Goal: Information Seeking & Learning: Find specific fact

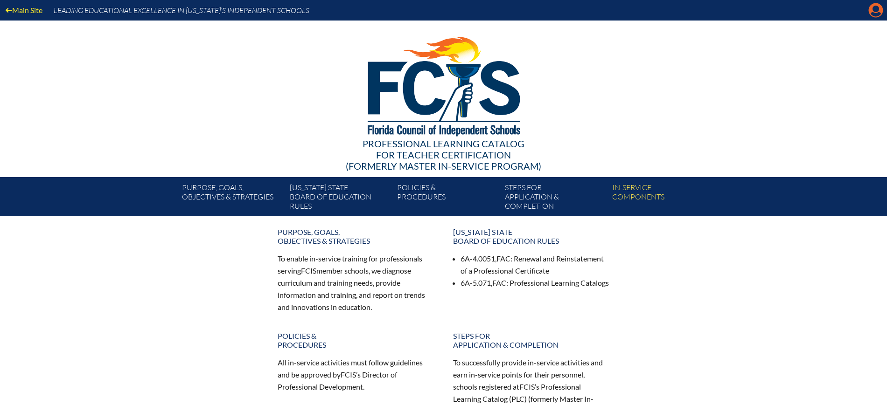
click at [870, 9] on icon at bounding box center [875, 10] width 14 height 14
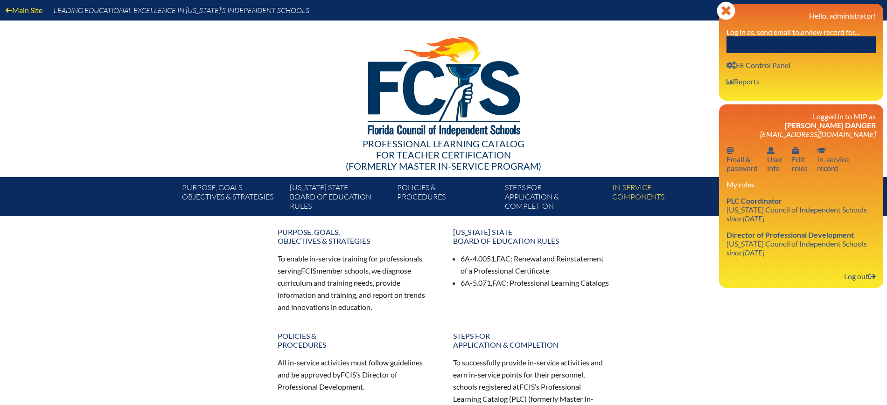
click at [827, 43] on input "text" at bounding box center [800, 44] width 149 height 17
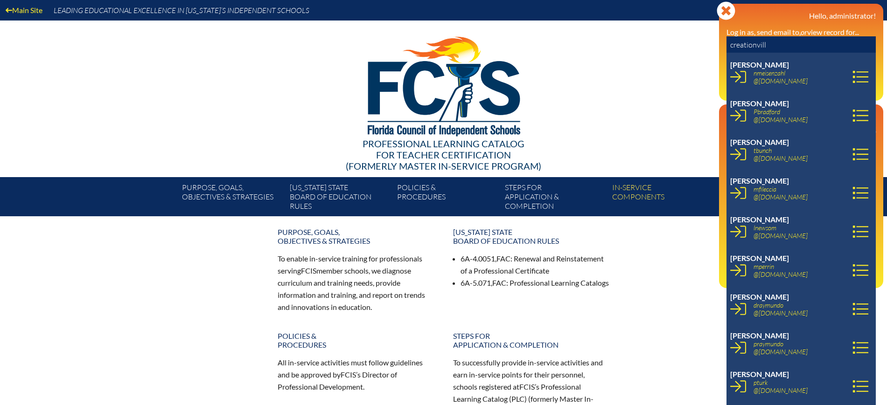
drag, startPoint x: 785, startPoint y: 43, endPoint x: 701, endPoint y: 44, distance: 84.0
click at [701, 44] on div "Main Site Leading Educational Excellence in Florida’s Independent Schools Profe…" at bounding box center [443, 108] width 887 height 216
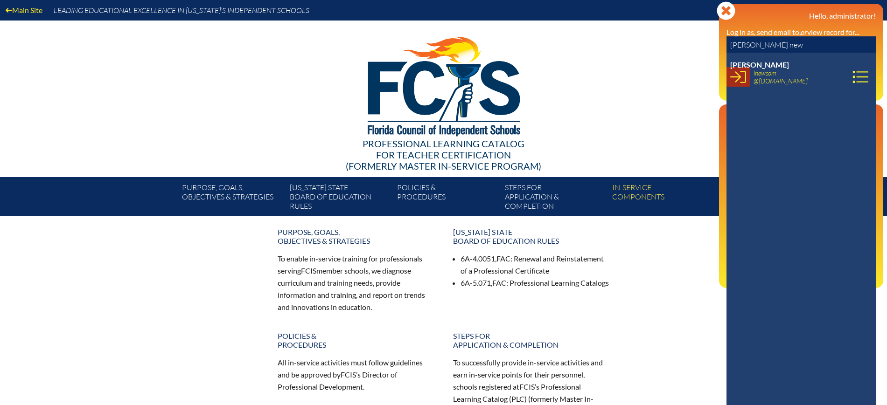
type input "lynne new"
click at [733, 79] on icon at bounding box center [738, 77] width 16 height 16
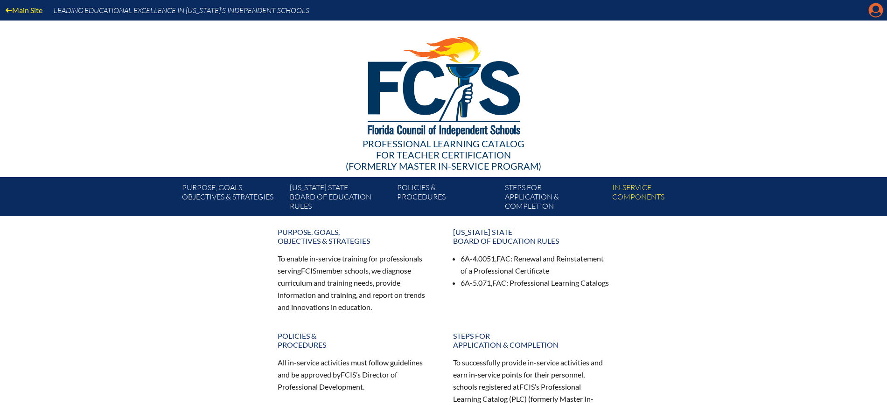
click at [877, 6] on icon "Manage account" at bounding box center [875, 10] width 15 height 15
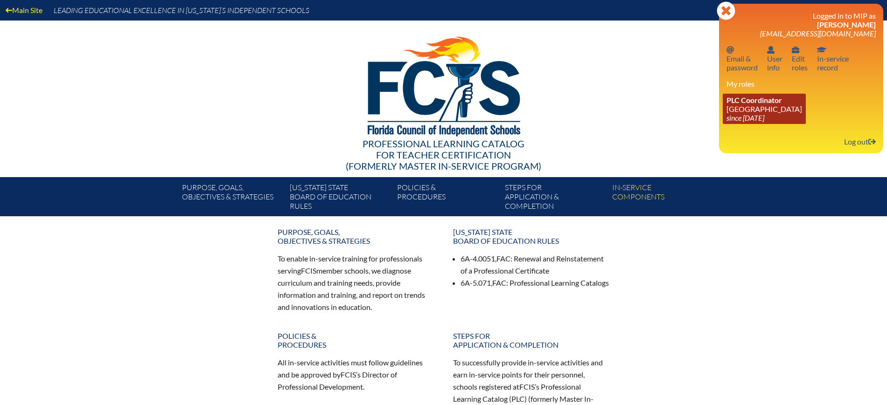
click at [741, 113] on icon "since [DATE]" at bounding box center [745, 117] width 38 height 9
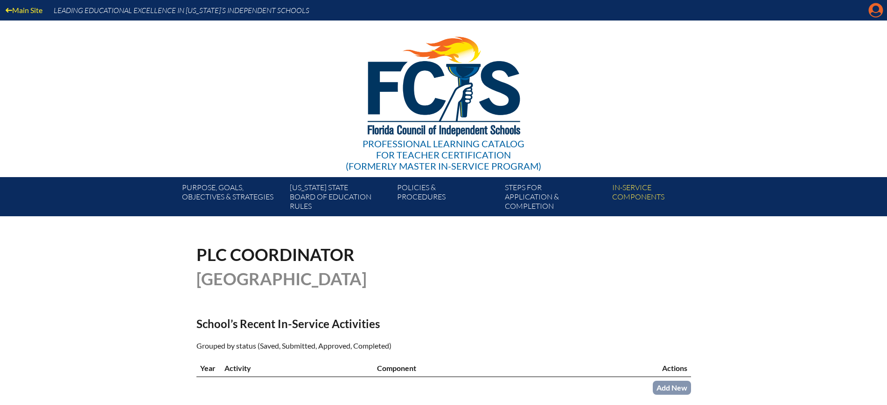
click at [877, 9] on icon "Manage account" at bounding box center [875, 10] width 15 height 15
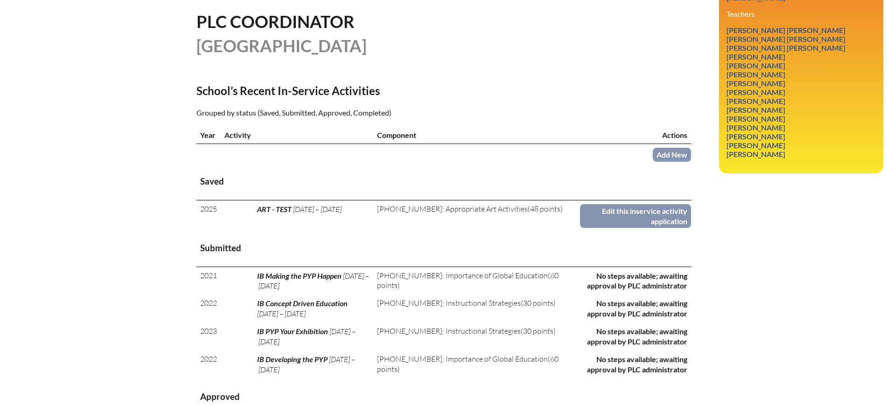
scroll to position [117, 0]
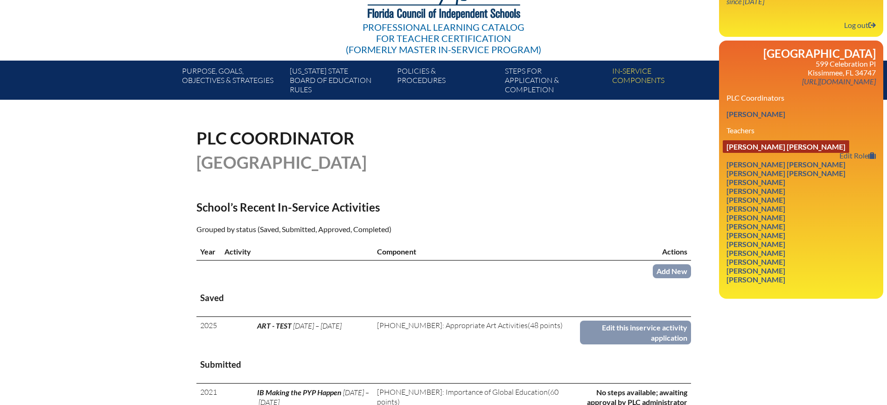
click at [768, 153] on link "Megan Marie Astor" at bounding box center [785, 146] width 126 height 13
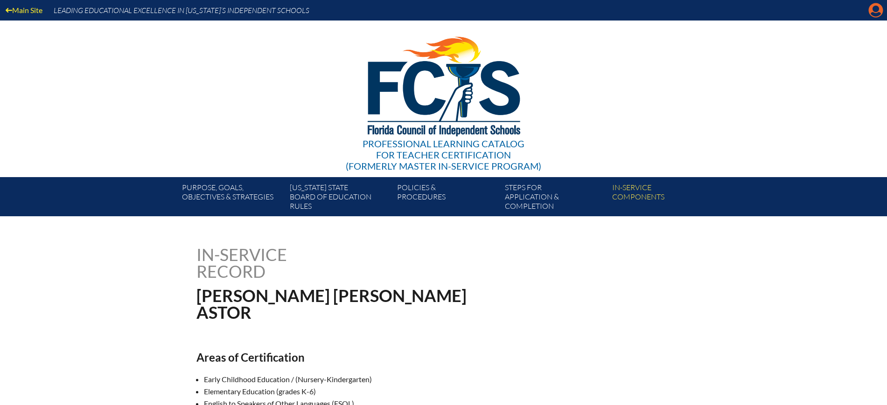
click at [873, 9] on icon "Manage account" at bounding box center [875, 10] width 15 height 15
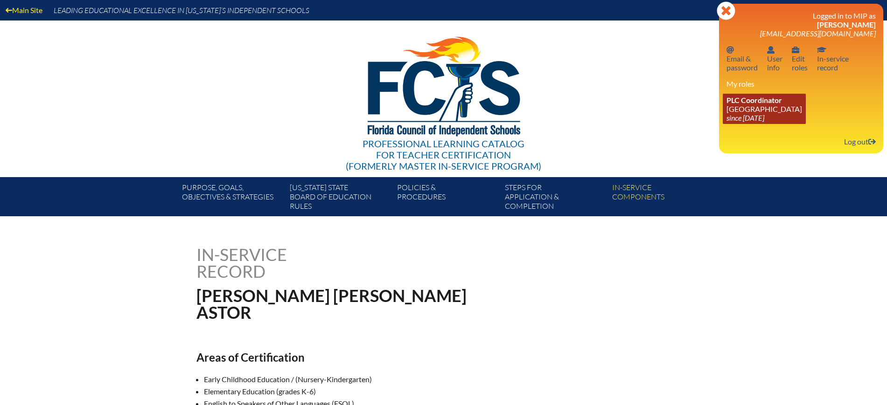
click at [759, 107] on link "PLC Coordinator [GEOGRAPHIC_DATA] since [DATE]" at bounding box center [763, 109] width 83 height 30
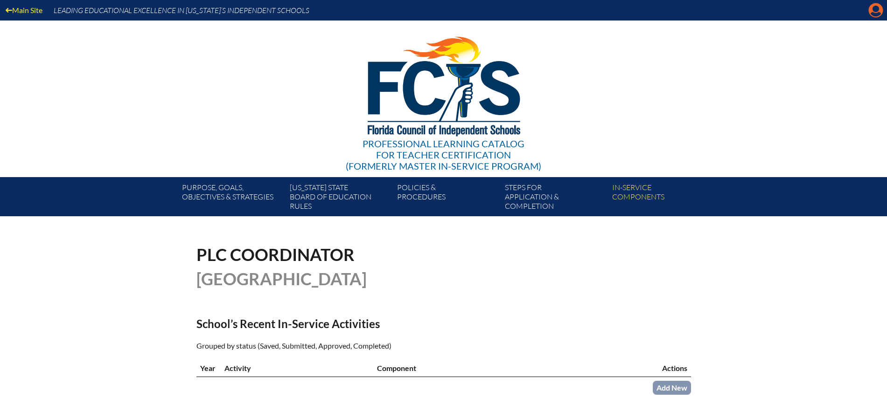
click at [869, 10] on icon at bounding box center [875, 10] width 14 height 14
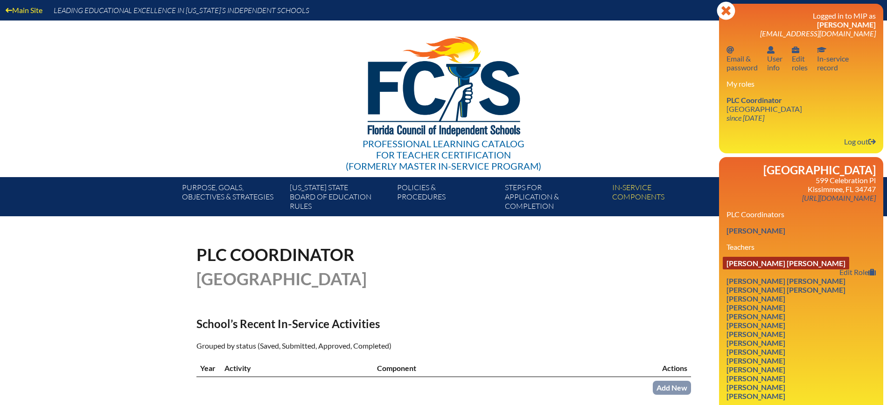
scroll to position [58, 0]
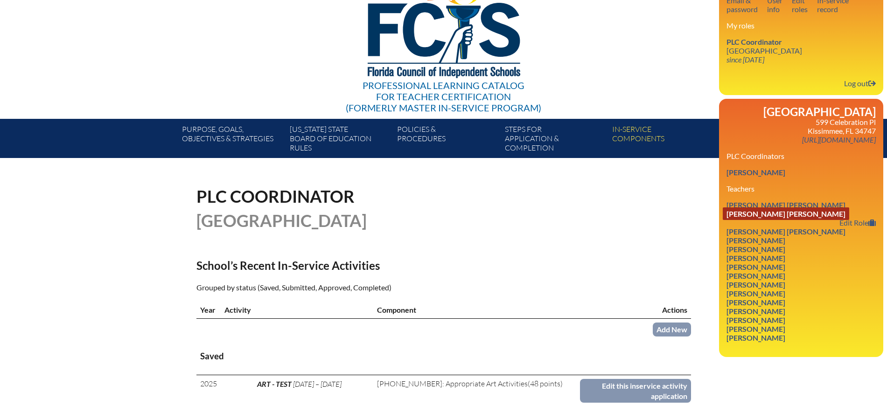
click at [805, 220] on link "[PERSON_NAME] [PERSON_NAME]" at bounding box center [785, 214] width 126 height 13
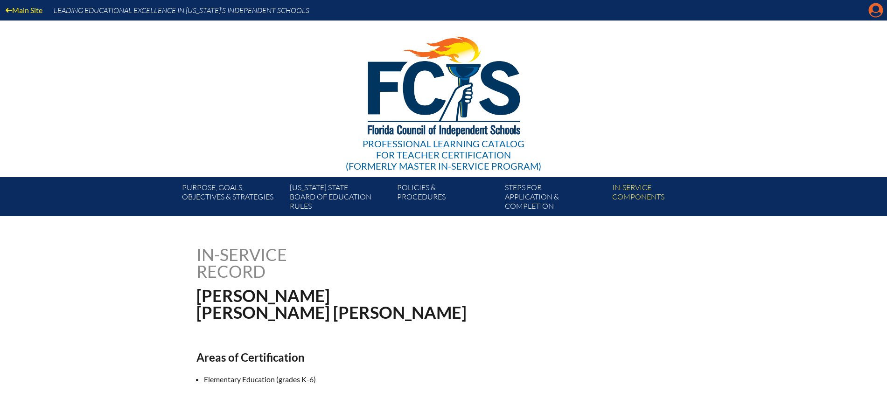
click at [873, 9] on icon "Manage account" at bounding box center [875, 10] width 15 height 15
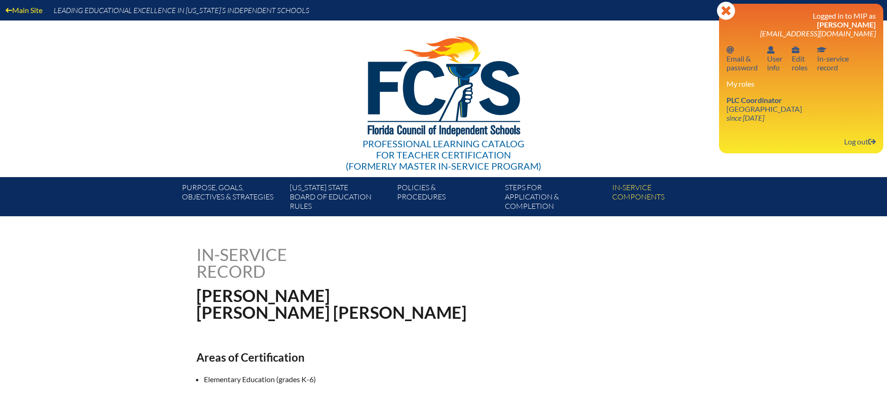
drag, startPoint x: 771, startPoint y: 118, endPoint x: 786, endPoint y: 125, distance: 16.3
click at [764, 118] on icon "since [DATE]" at bounding box center [745, 117] width 38 height 9
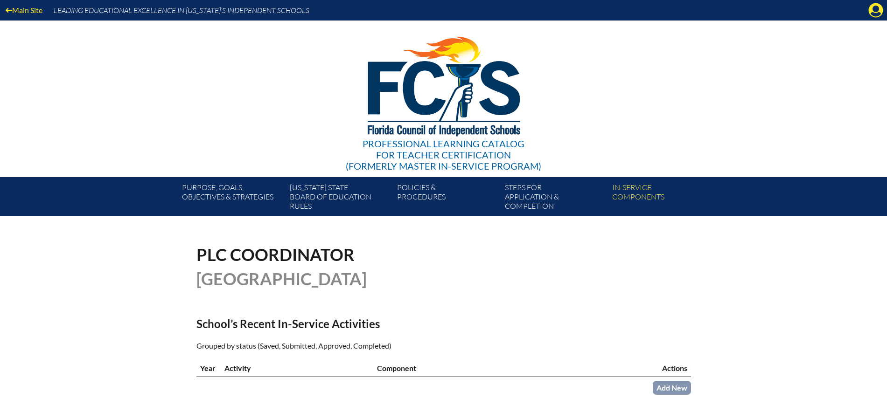
click at [881, 10] on icon at bounding box center [875, 10] width 14 height 14
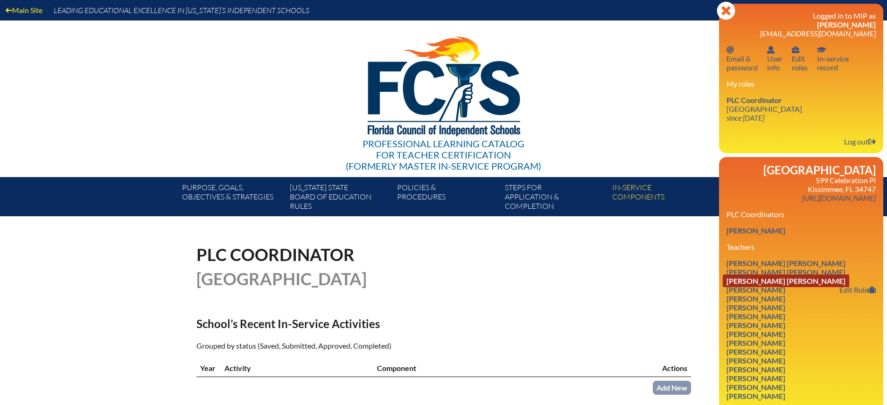
click at [758, 287] on link "[PERSON_NAME] [PERSON_NAME]" at bounding box center [785, 281] width 126 height 13
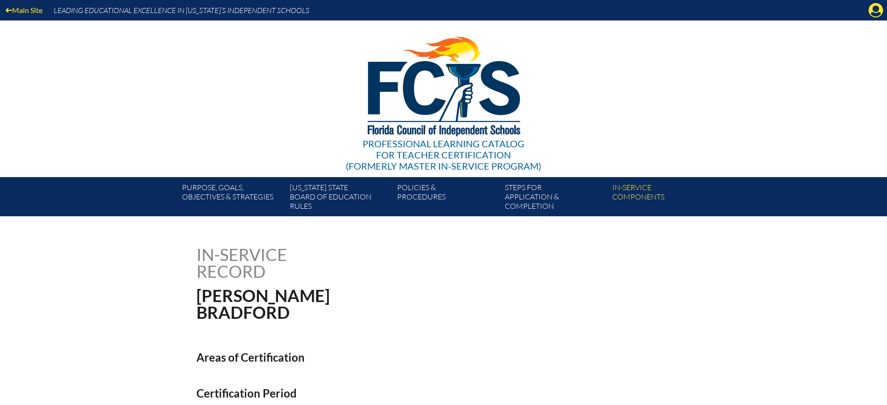
scroll to position [233, 0]
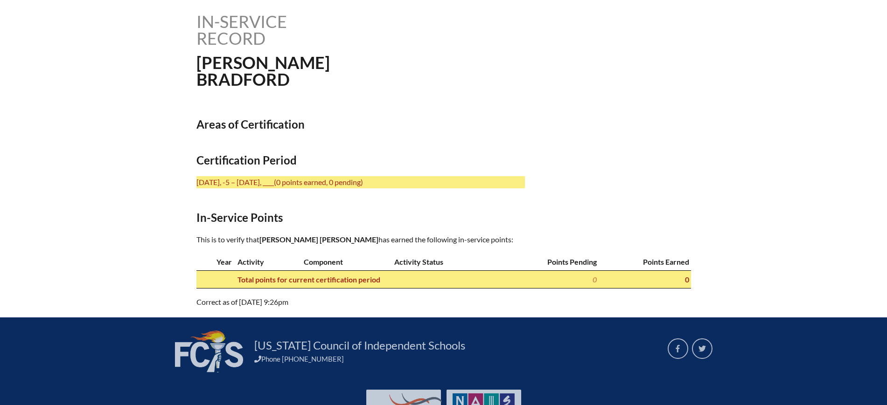
drag, startPoint x: 358, startPoint y: 235, endPoint x: 259, endPoint y: 238, distance: 99.4
click at [259, 238] on p "This is to verify that Parker James Bradford has earned the following in-servic…" at bounding box center [360, 240] width 328 height 12
copy p "Parker James Bradford"
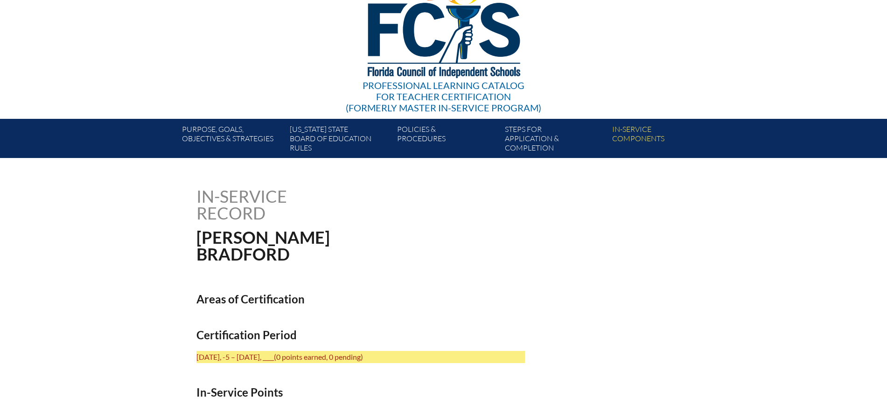
scroll to position [0, 0]
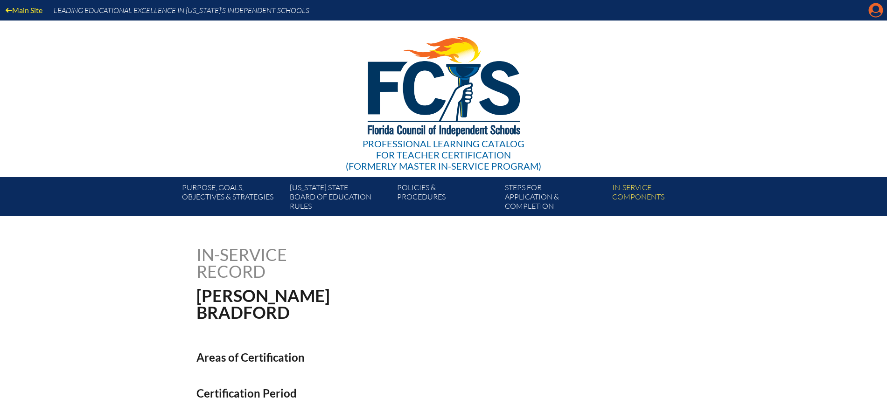
click at [870, 5] on icon "Manage account" at bounding box center [875, 10] width 15 height 15
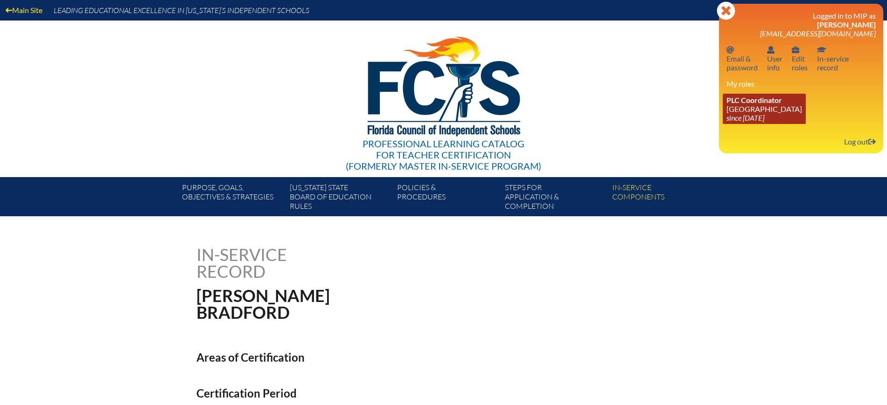
click at [765, 112] on link "PLC Coordinator Creation Village World School since 2025 Jul 29" at bounding box center [763, 109] width 83 height 30
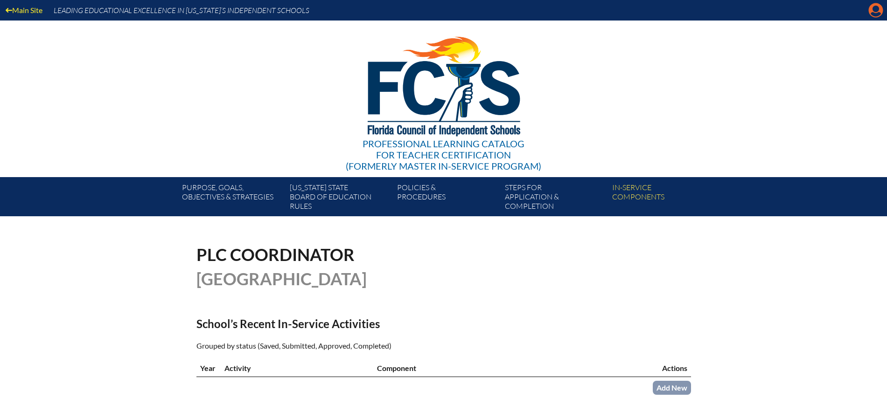
click at [874, 12] on icon at bounding box center [875, 10] width 14 height 14
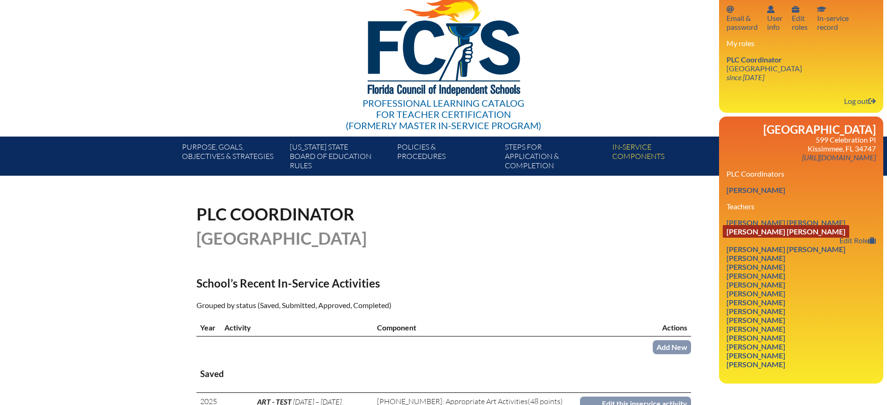
scroll to position [117, 0]
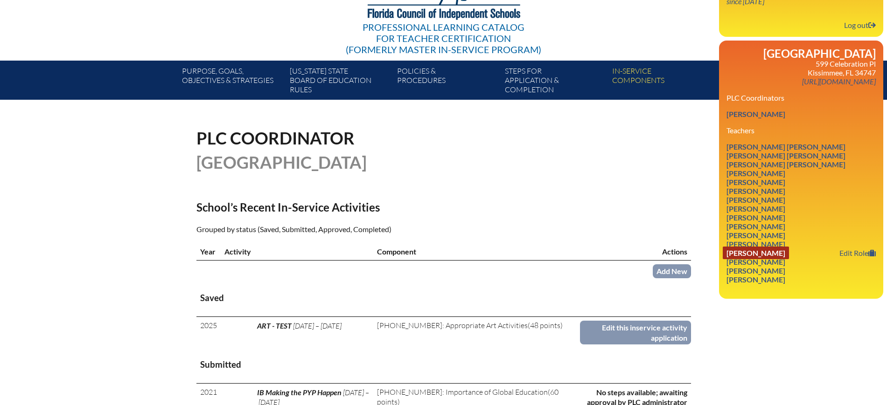
click at [766, 259] on link "[PERSON_NAME]" at bounding box center [755, 253] width 66 height 13
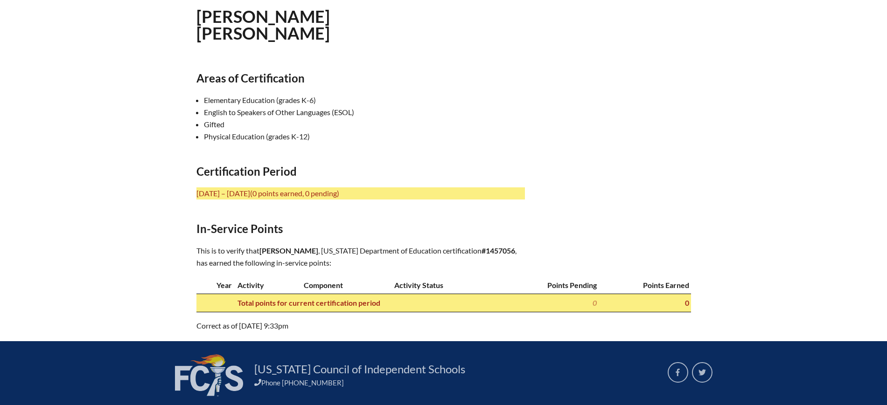
scroll to position [291, 0]
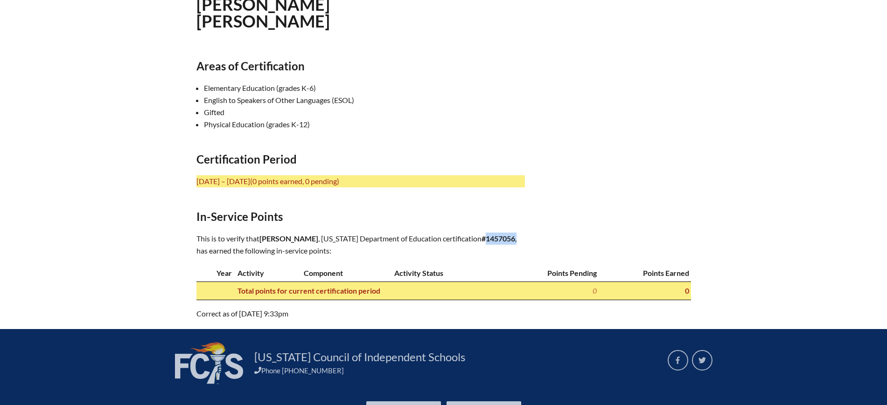
drag, startPoint x: 382, startPoint y: 250, endPoint x: 351, endPoint y: 251, distance: 30.8
click at [351, 251] on p "This is to verify that Stephanie Schnell , Florida Department of Education cert…" at bounding box center [360, 245] width 328 height 24
copy p "1457056 ,"
drag, startPoint x: 336, startPoint y: 237, endPoint x: 262, endPoint y: 238, distance: 74.6
click at [262, 238] on p "This is to verify that Stephanie Schnell , Florida Department of Education cert…" at bounding box center [360, 245] width 328 height 24
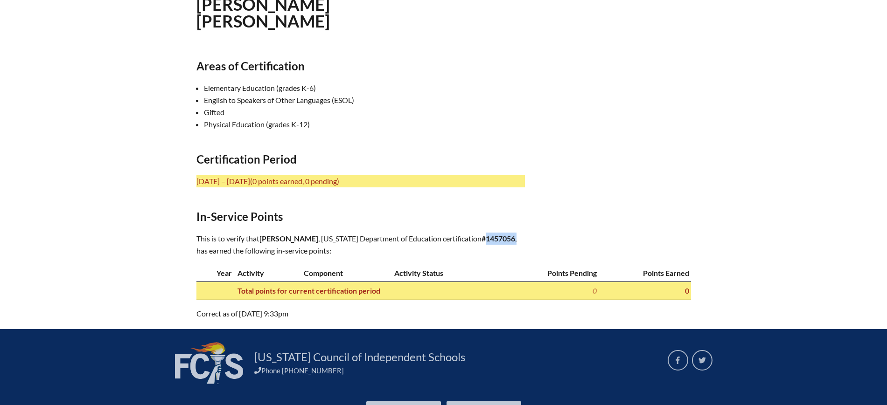
copy span "Stephanie Schnell"
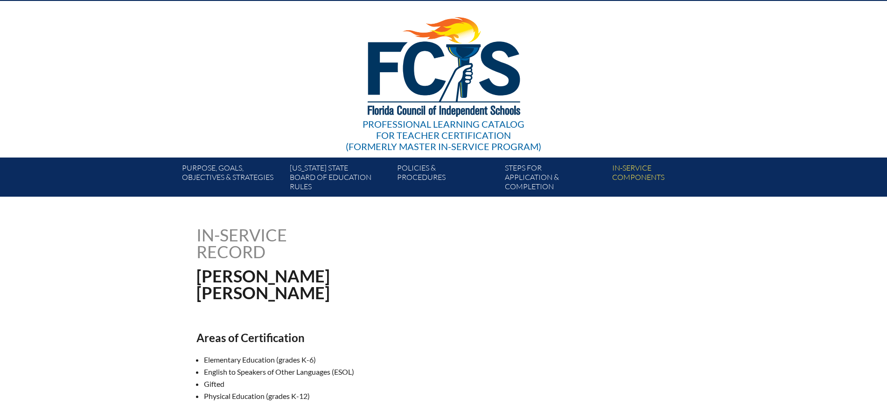
scroll to position [0, 0]
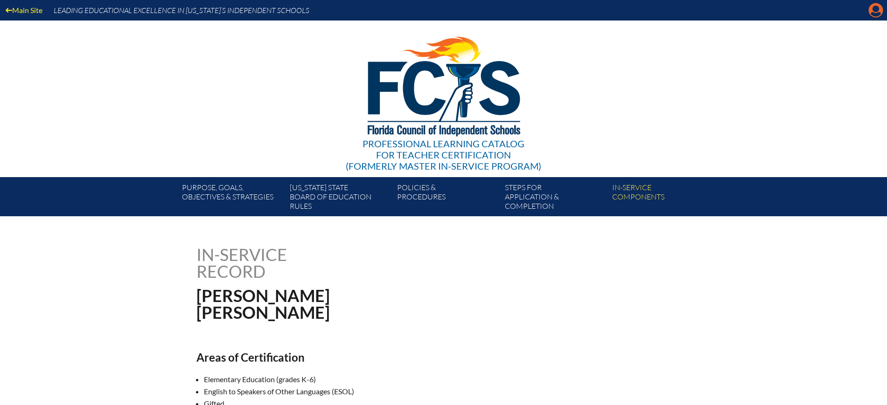
click at [873, 13] on icon "Manage account" at bounding box center [875, 10] width 15 height 15
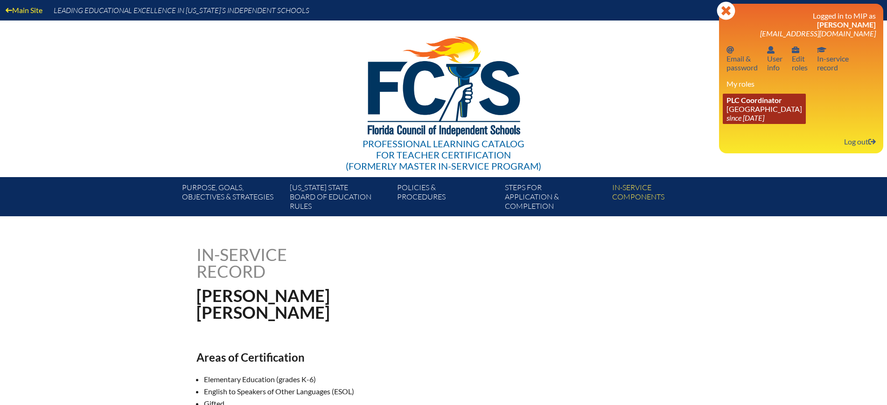
click at [764, 114] on icon "since [DATE]" at bounding box center [745, 117] width 38 height 9
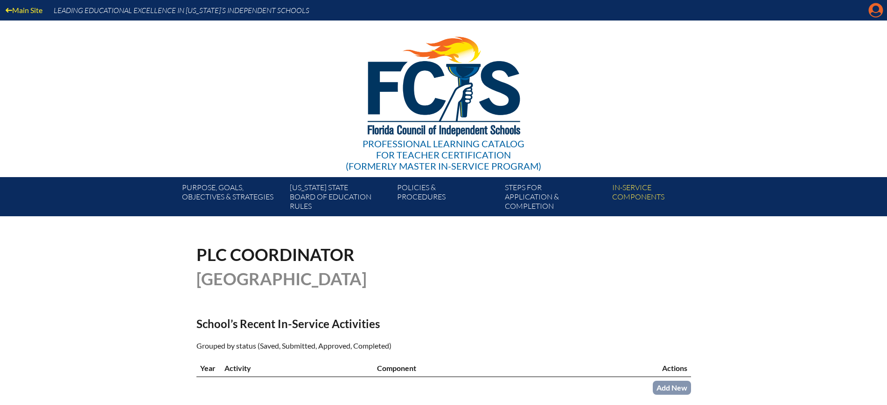
click at [873, 13] on icon "Manage account" at bounding box center [875, 10] width 15 height 15
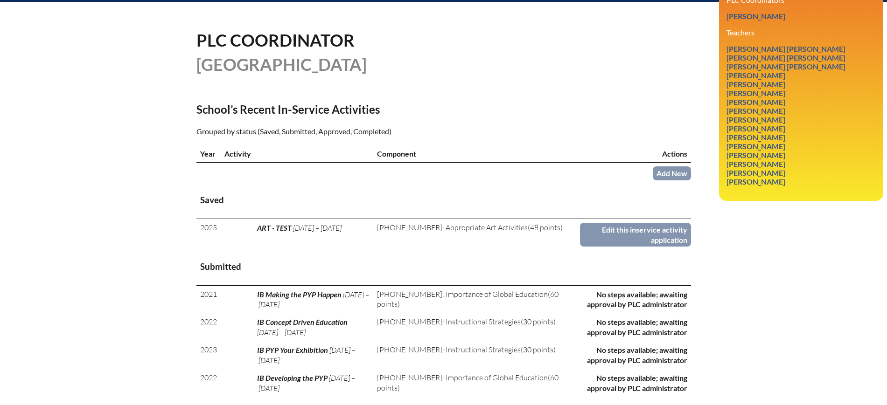
scroll to position [233, 0]
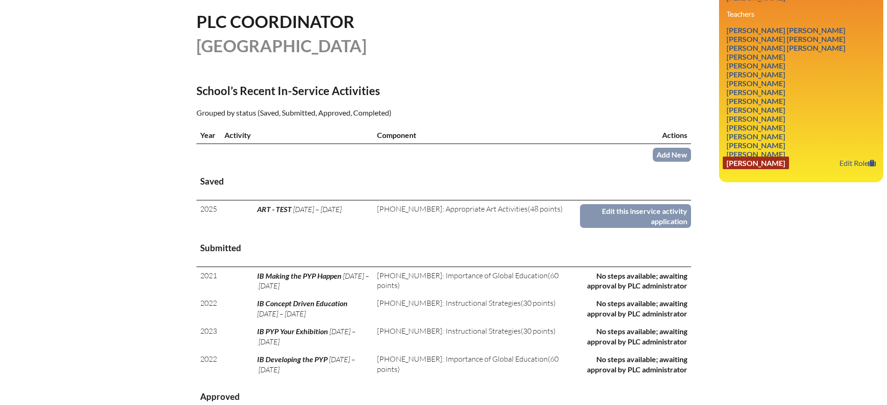
click at [762, 169] on link "[PERSON_NAME]" at bounding box center [755, 163] width 66 height 13
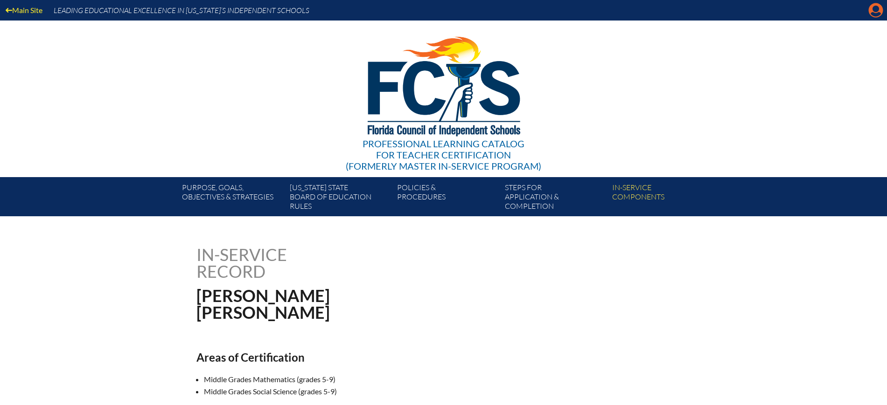
click at [873, 11] on icon "Manage account" at bounding box center [875, 10] width 15 height 15
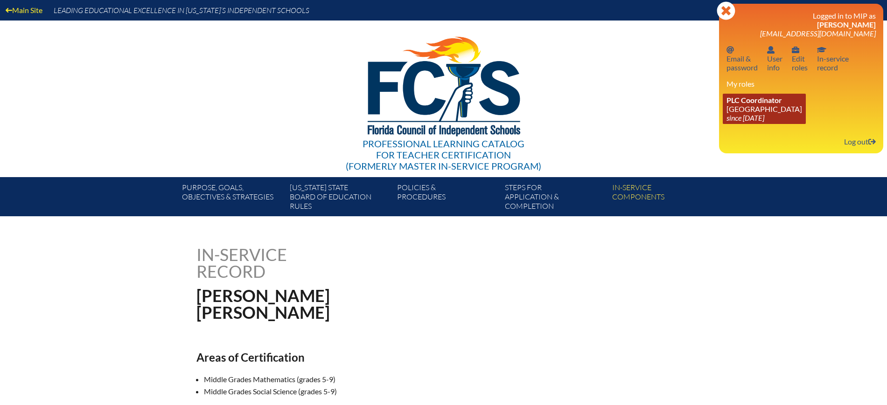
click at [764, 119] on icon "since 2025 Jul 29" at bounding box center [745, 117] width 38 height 9
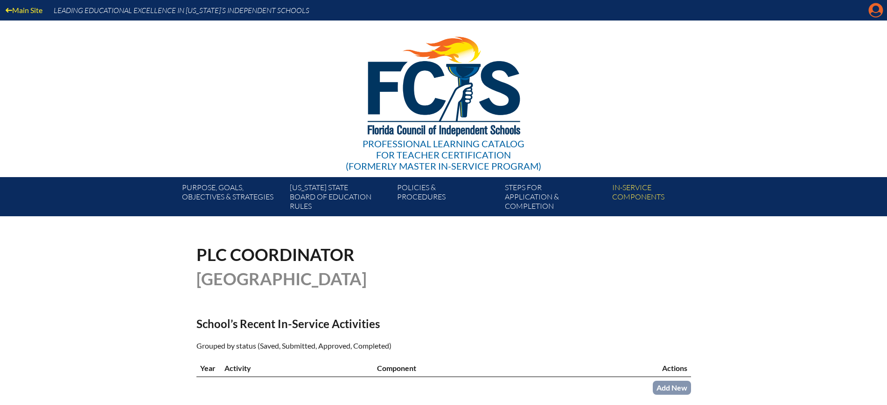
click at [870, 12] on icon at bounding box center [875, 10] width 14 height 14
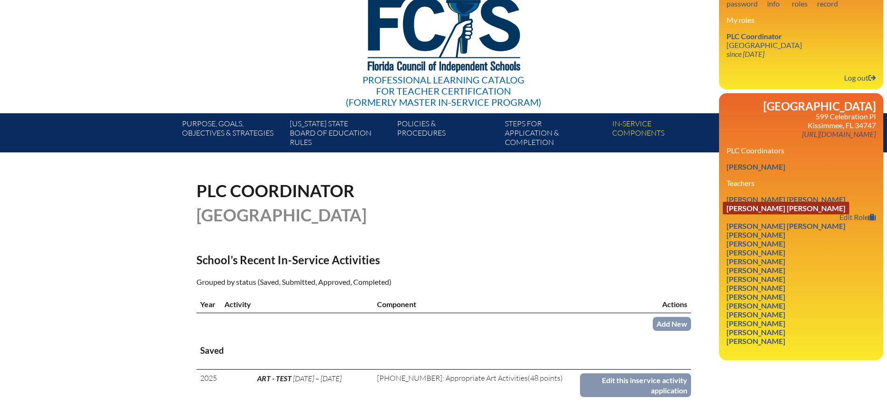
scroll to position [175, 0]
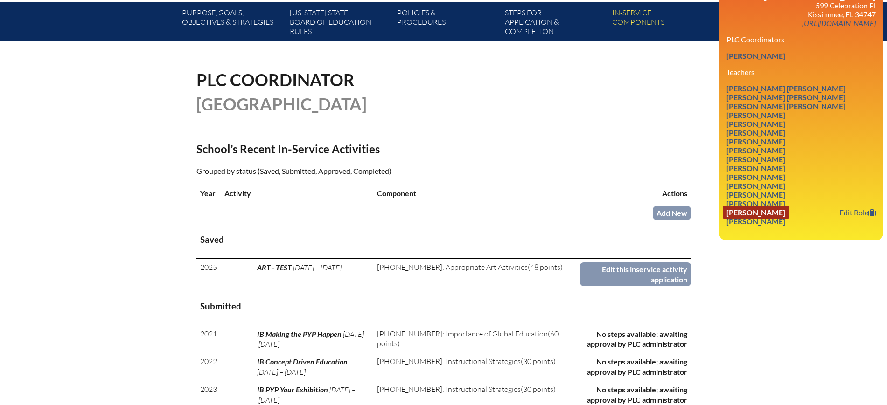
click at [763, 219] on link "[PERSON_NAME]" at bounding box center [755, 212] width 66 height 13
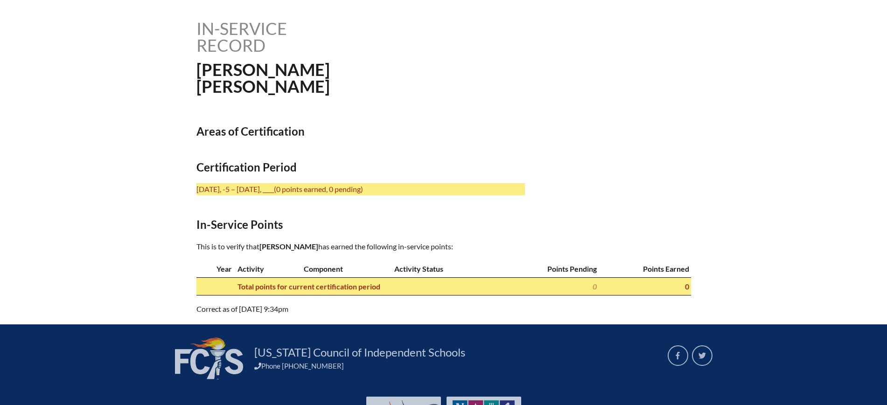
scroll to position [233, 0]
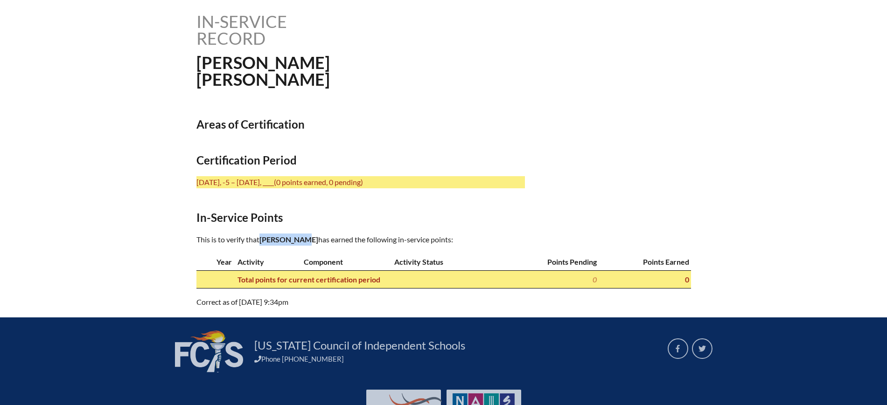
drag, startPoint x: 316, startPoint y: 237, endPoint x: 263, endPoint y: 235, distance: 52.8
click at [263, 235] on p "This is to verify that Brooke Webb has earned the following in-service points:" at bounding box center [360, 240] width 328 height 12
copy span "Brooke Webb"
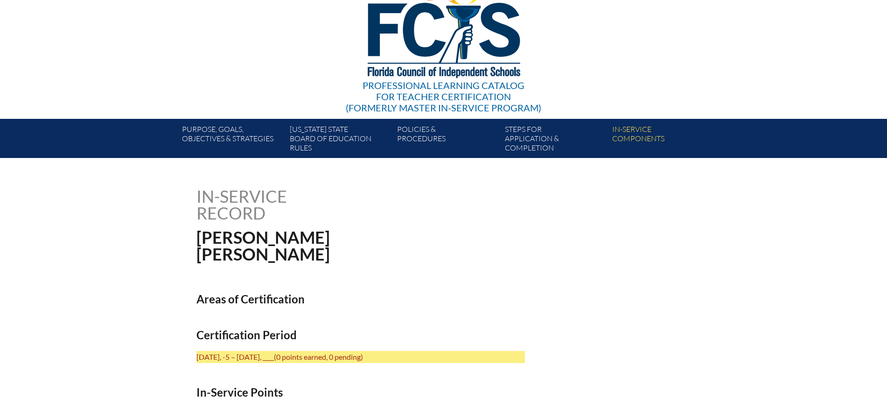
scroll to position [0, 0]
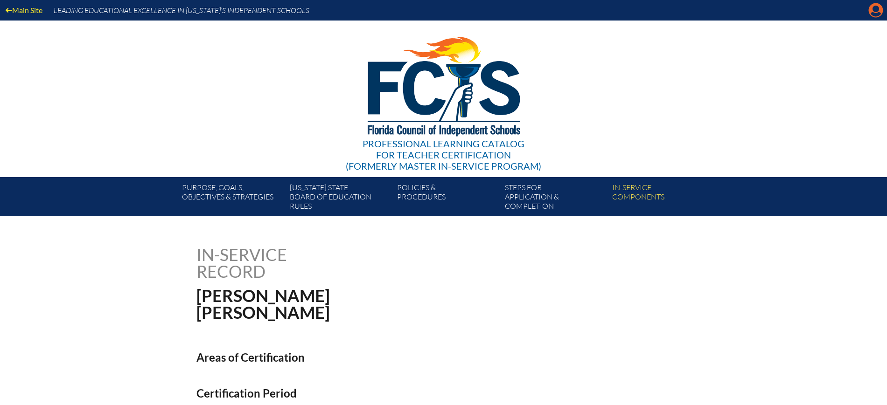
click at [880, 12] on icon at bounding box center [875, 10] width 14 height 14
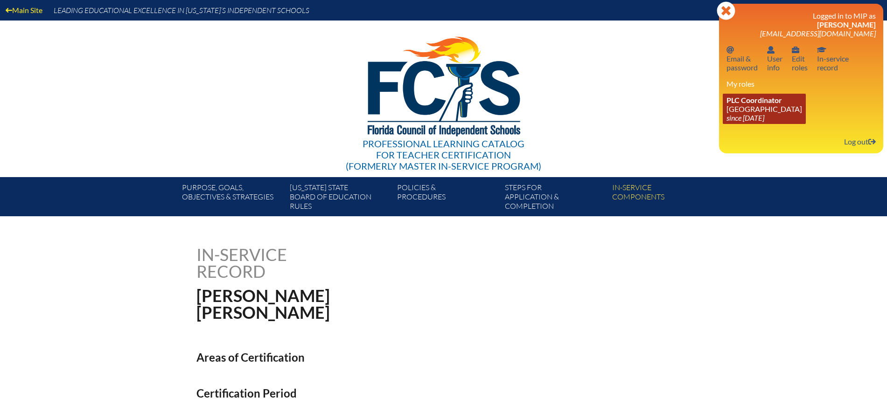
drag, startPoint x: 769, startPoint y: 104, endPoint x: 773, endPoint y: 108, distance: 5.3
click at [769, 104] on link "PLC Coordinator Creation Village World School since 2025 Jul 29" at bounding box center [763, 109] width 83 height 30
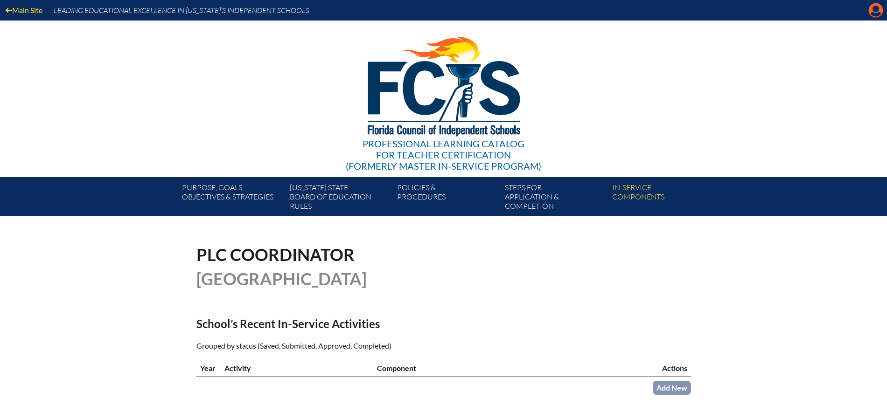
click at [871, 5] on icon at bounding box center [875, 10] width 14 height 14
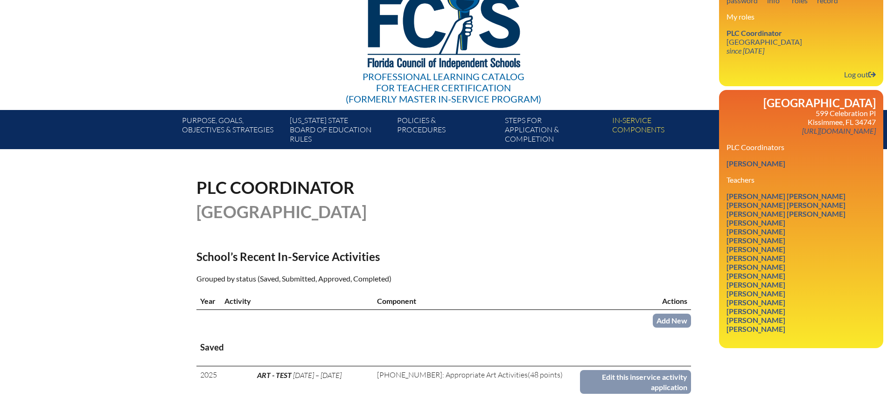
scroll to position [233, 0]
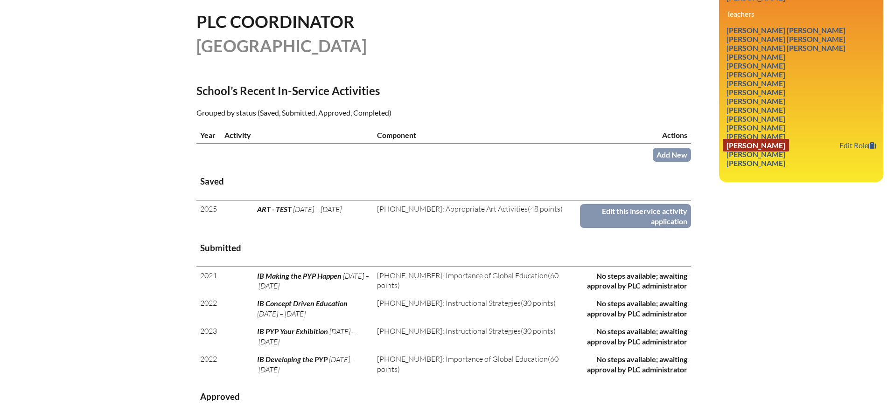
click at [759, 152] on link "[PERSON_NAME]" at bounding box center [755, 145] width 66 height 13
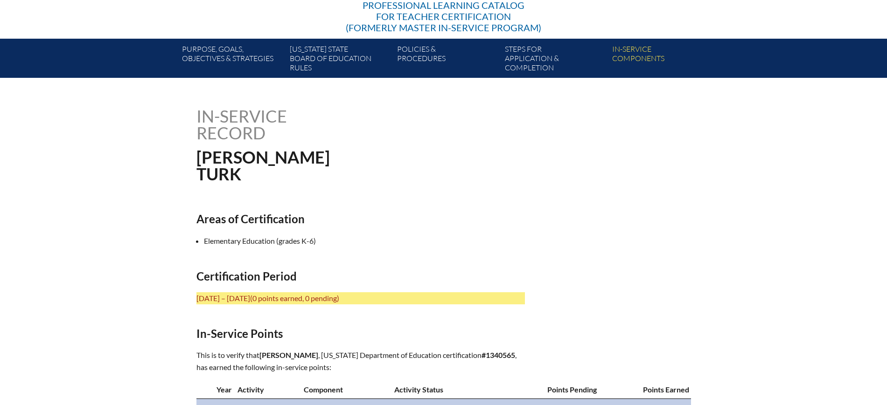
scroll to position [291, 0]
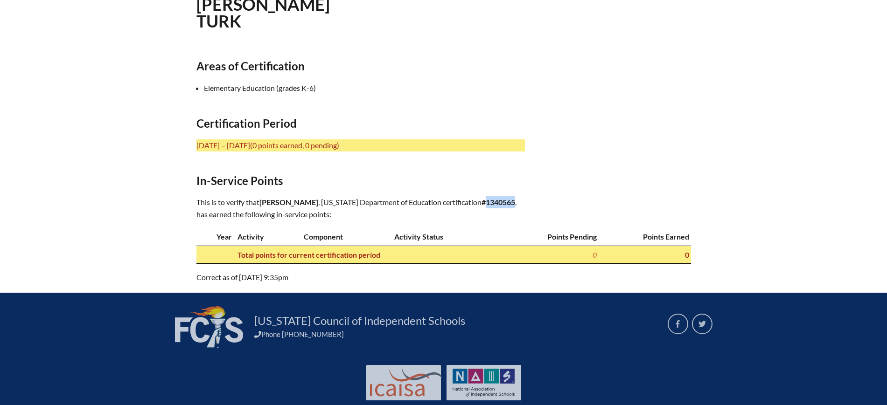
drag, startPoint x: 500, startPoint y: 201, endPoint x: 471, endPoint y: 203, distance: 29.5
click at [481, 203] on b "#1340565" at bounding box center [498, 202] width 34 height 9
copy b "1340565"
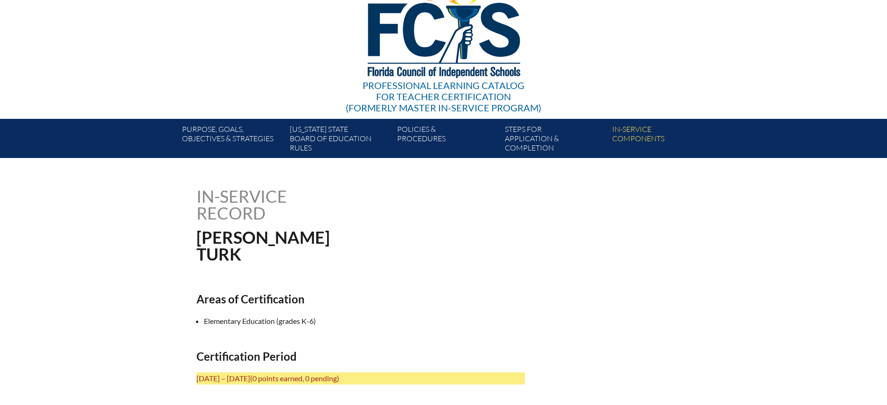
scroll to position [0, 0]
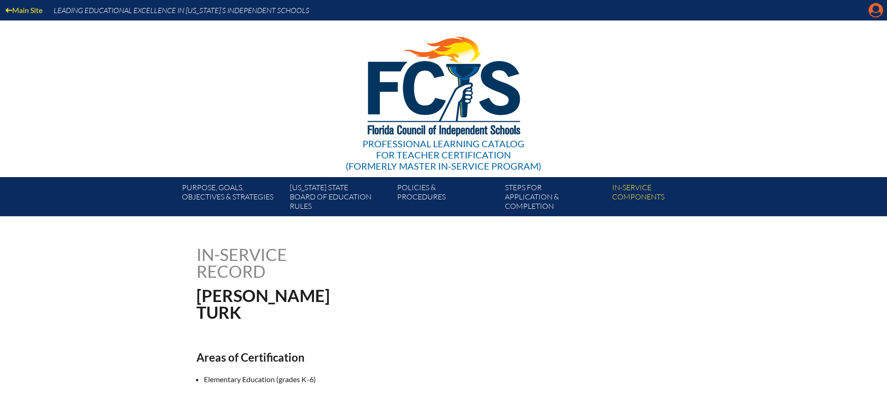
click at [877, 7] on icon "Manage account" at bounding box center [875, 10] width 15 height 15
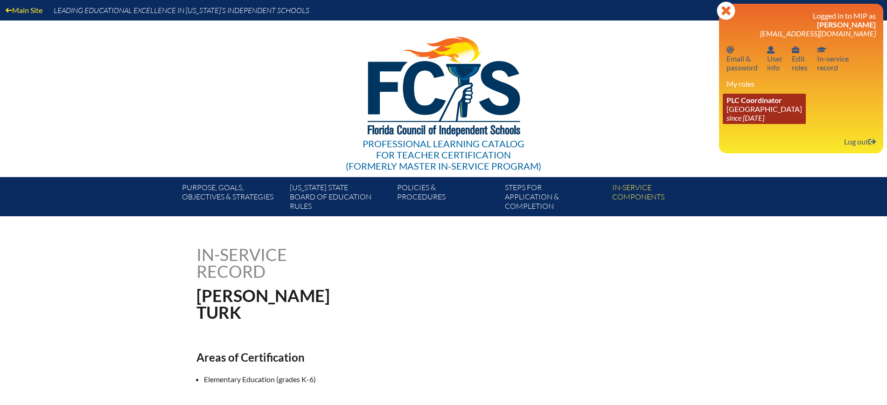
click at [764, 118] on icon "since [DATE]" at bounding box center [745, 117] width 38 height 9
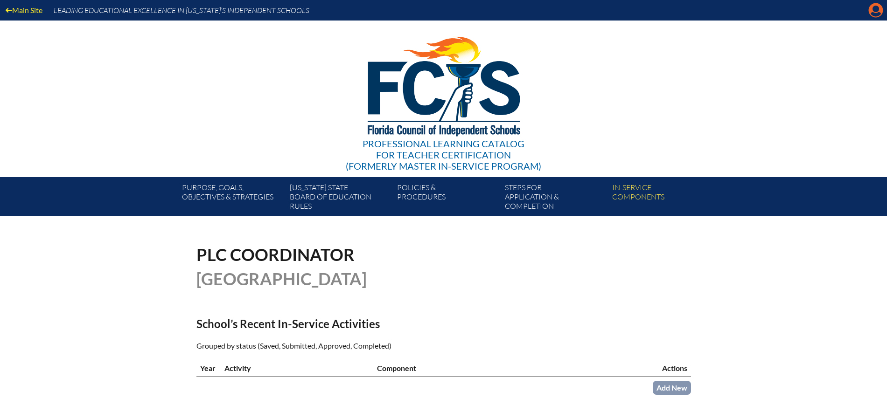
click at [875, 10] on icon "Manage account" at bounding box center [875, 10] width 15 height 15
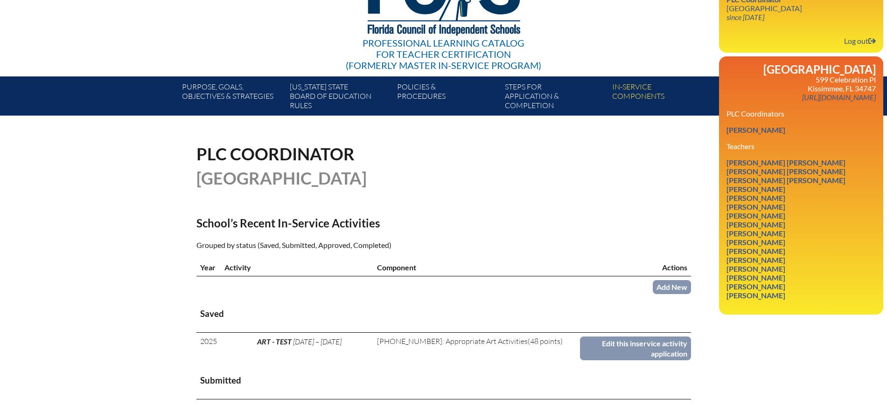
scroll to position [117, 0]
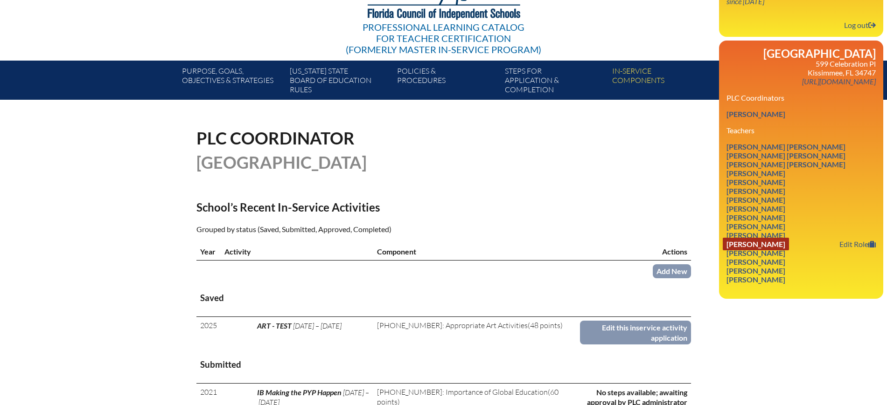
click at [775, 250] on link "Luis Rodriguez" at bounding box center [755, 244] width 66 height 13
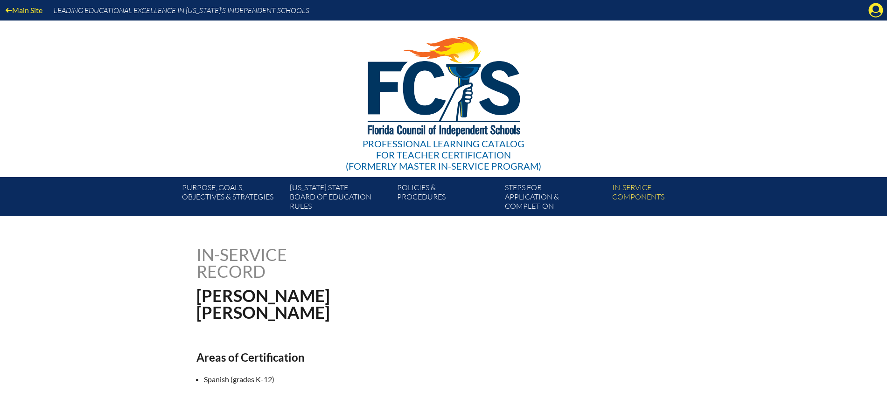
click at [883, 16] on div "Main Site Leading Educational Excellence in [US_STATE]’s Independent Schools" at bounding box center [443, 10] width 887 height 21
click at [878, 9] on icon "Manage account" at bounding box center [875, 10] width 15 height 15
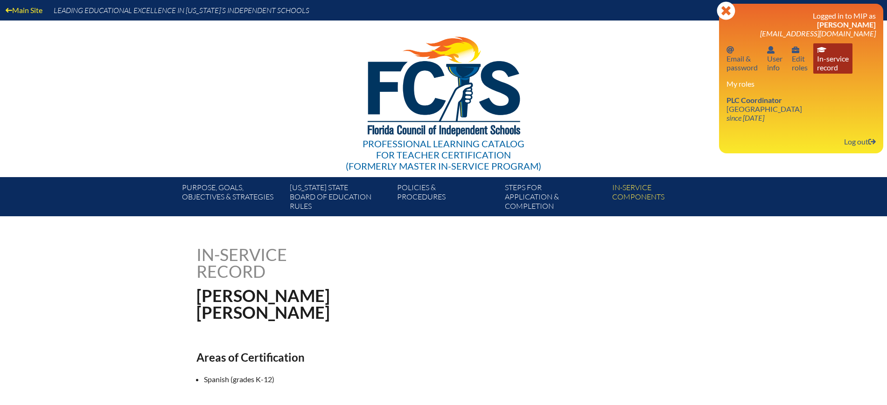
click at [827, 68] on link "In-service record In-service record" at bounding box center [832, 58] width 39 height 30
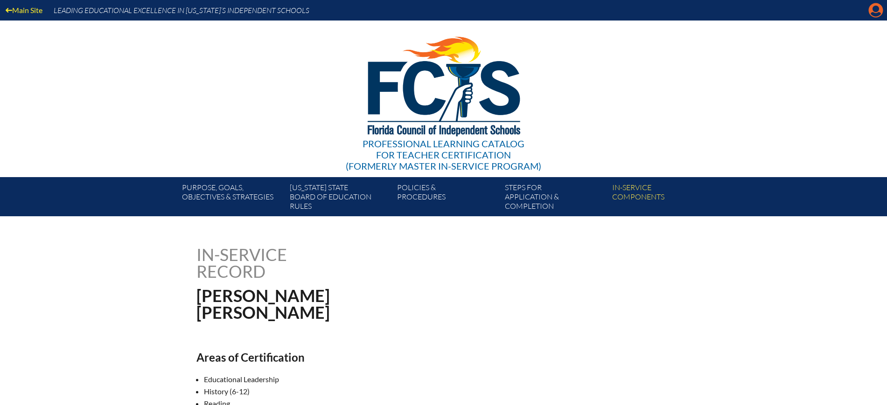
click at [871, 11] on icon at bounding box center [875, 10] width 14 height 14
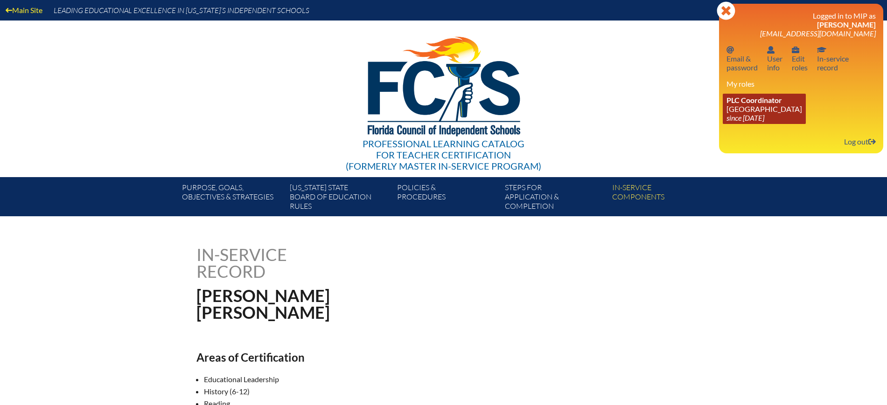
click at [753, 116] on icon "since [DATE]" at bounding box center [745, 117] width 38 height 9
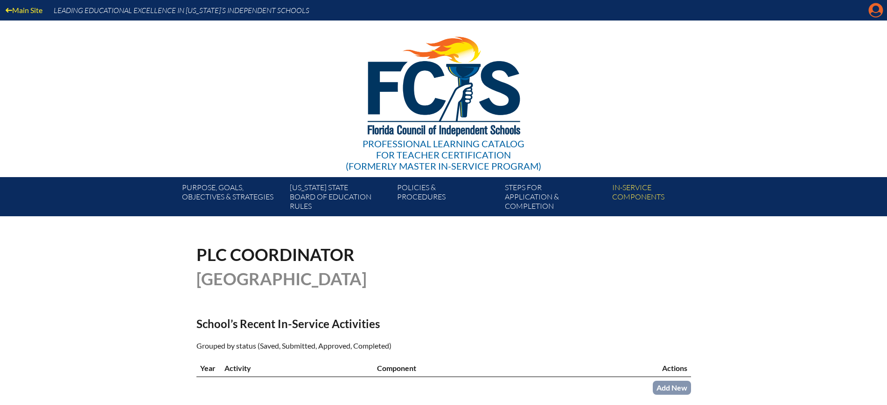
click at [873, 12] on icon at bounding box center [875, 10] width 14 height 14
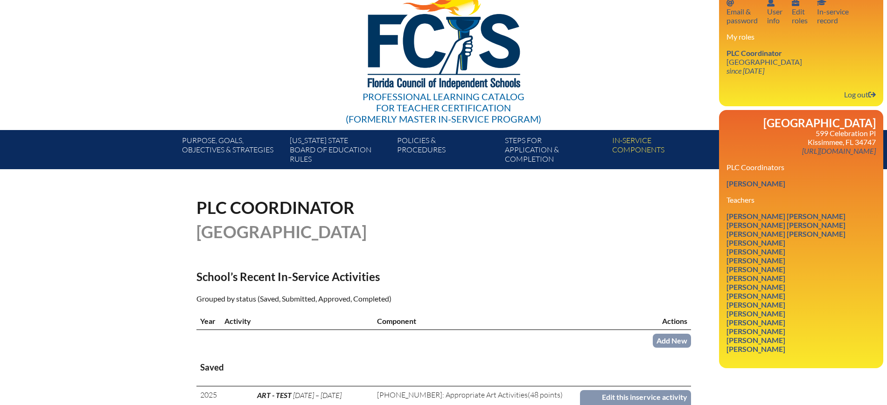
scroll to position [117, 0]
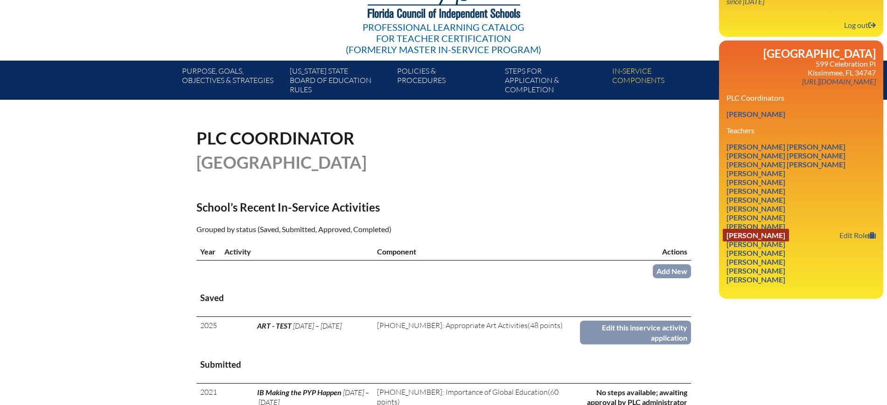
click at [789, 242] on link "Dorothy Raymundo" at bounding box center [755, 235] width 66 height 13
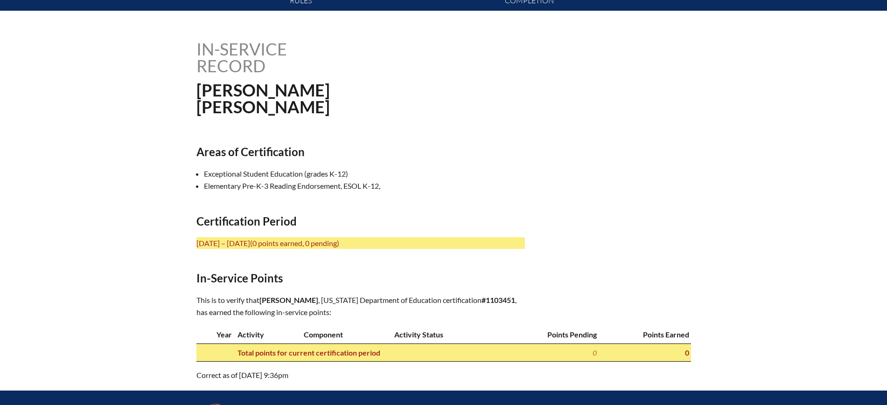
scroll to position [233, 0]
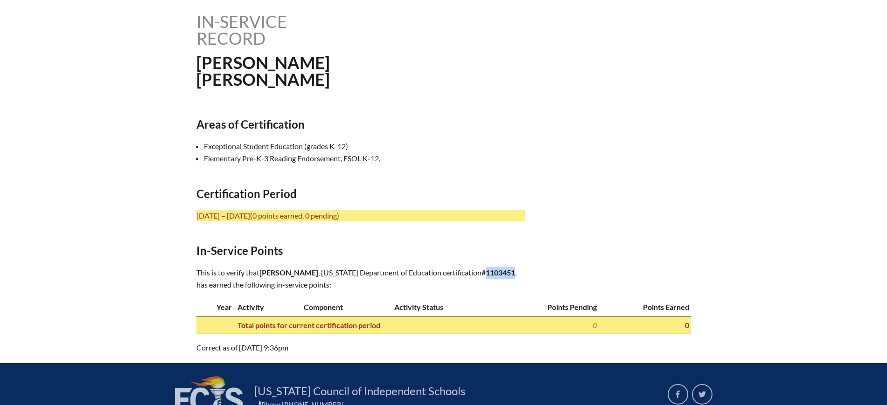
drag, startPoint x: 381, startPoint y: 281, endPoint x: 348, endPoint y: 282, distance: 32.7
click at [348, 282] on p "This is to verify that Dorothy Raymundo , Florida Department of Education certi…" at bounding box center [360, 279] width 328 height 24
copy b "1103451"
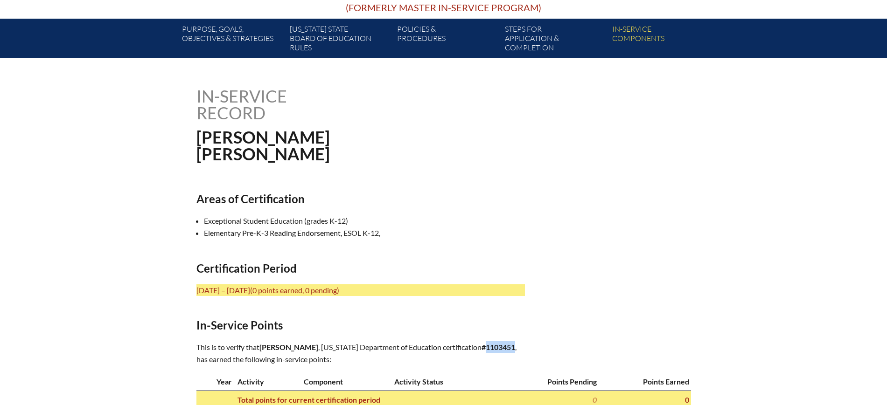
scroll to position [58, 0]
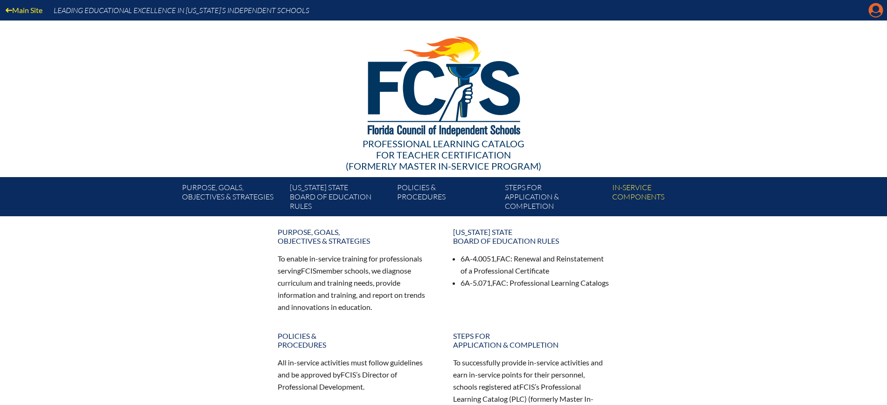
click at [872, 7] on icon at bounding box center [875, 10] width 14 height 14
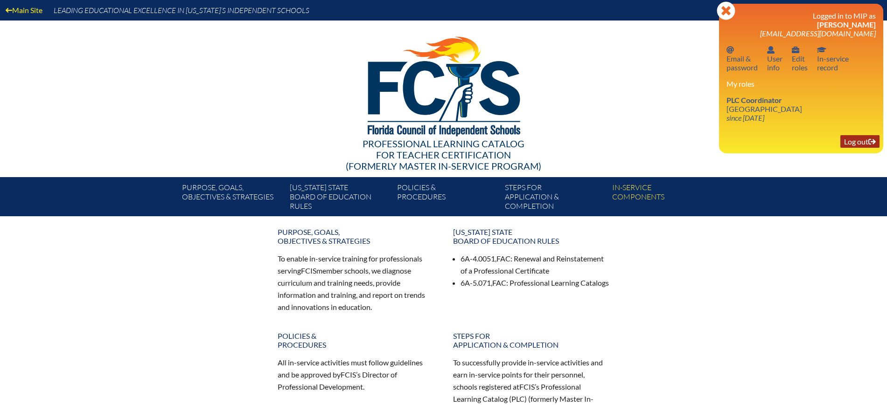
click at [848, 141] on link "Log out Log out" at bounding box center [859, 141] width 39 height 13
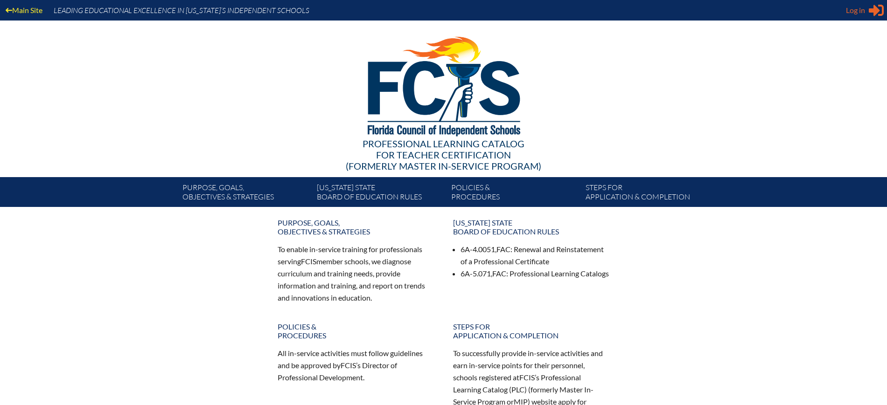
type input "[EMAIL_ADDRESS][DOMAIN_NAME]"
click at [859, 10] on span "Log in" at bounding box center [854, 10] width 19 height 11
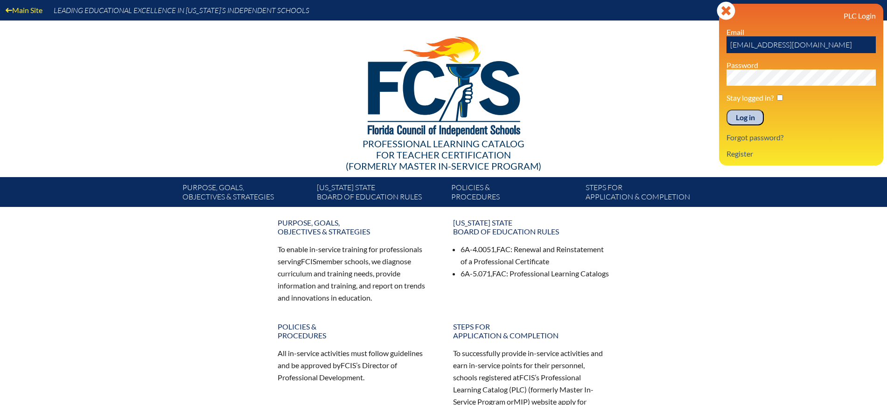
click at [748, 116] on input "Log in" at bounding box center [744, 118] width 37 height 16
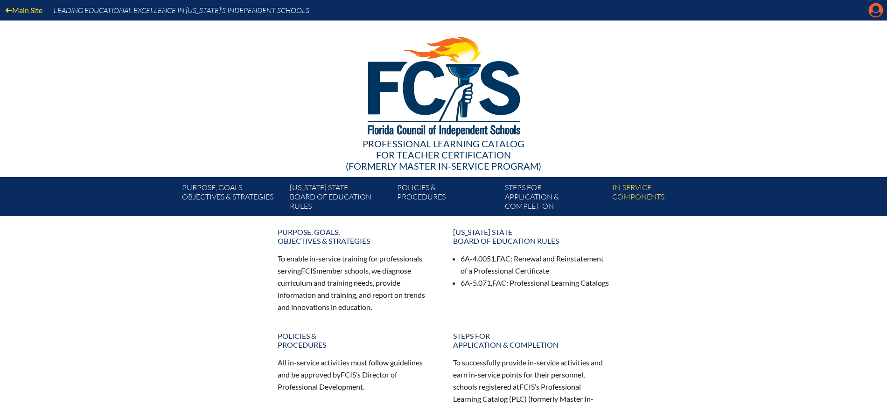
click at [870, 12] on icon at bounding box center [875, 10] width 14 height 14
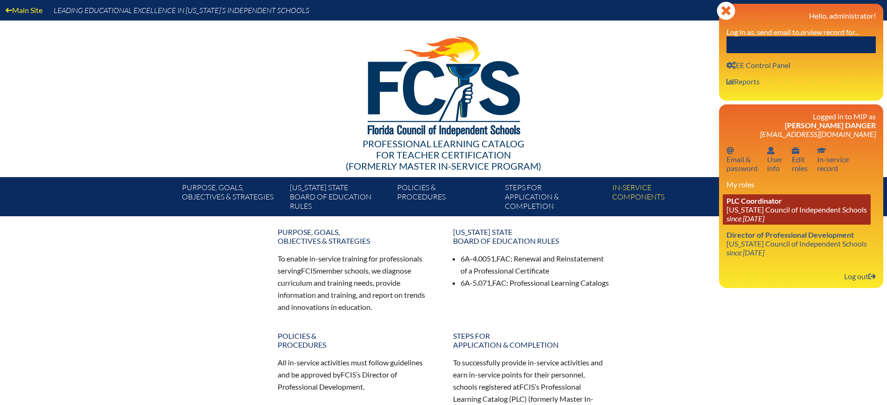
click at [755, 210] on link "PLC Coordinator [US_STATE] Council of Independent Schools since [DATE]" at bounding box center [796, 209] width 148 height 30
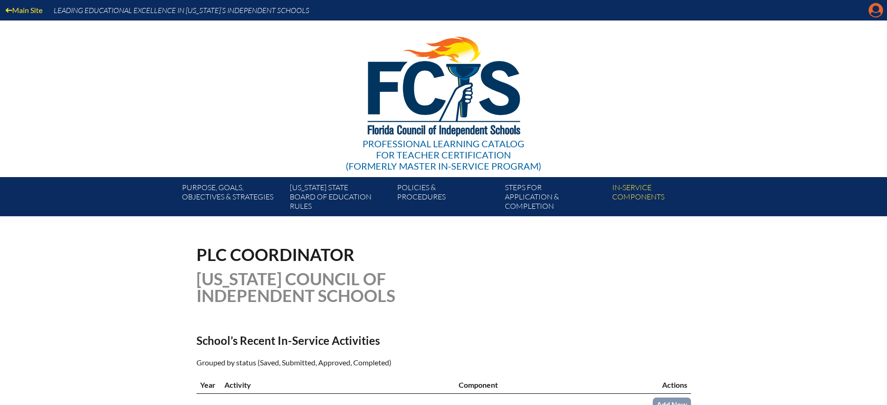
click at [877, 4] on icon at bounding box center [875, 10] width 14 height 14
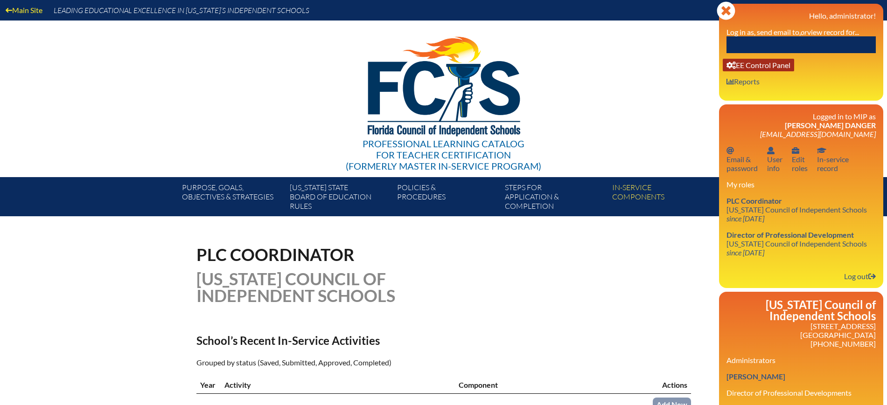
click at [751, 61] on link "User info EE Control Panel" at bounding box center [757, 65] width 71 height 13
